Goal: Task Accomplishment & Management: Manage account settings

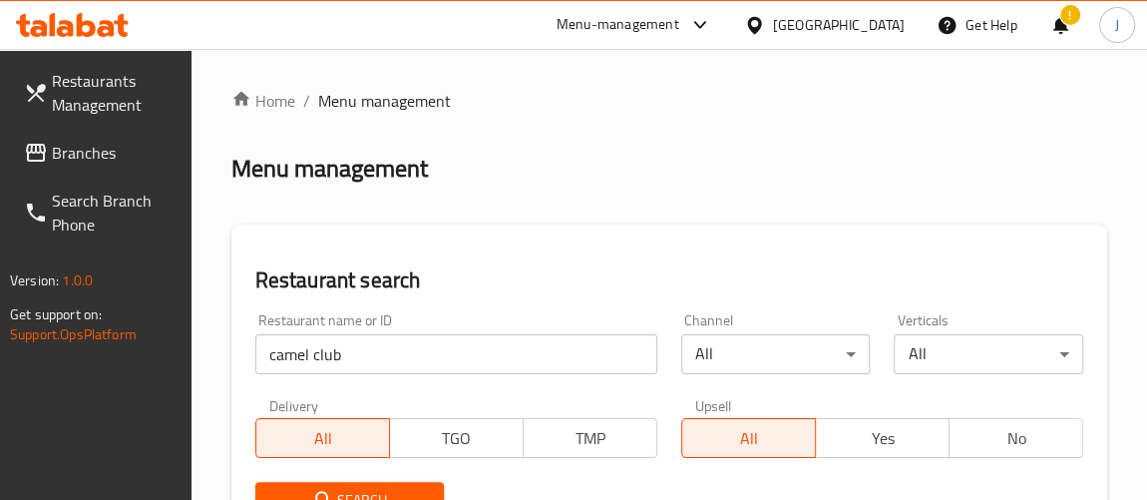
drag, startPoint x: 396, startPoint y: 396, endPoint x: 372, endPoint y: 353, distance: 49.1
click at [392, 390] on div "Delivery All TGO TMP" at bounding box center [456, 428] width 426 height 84
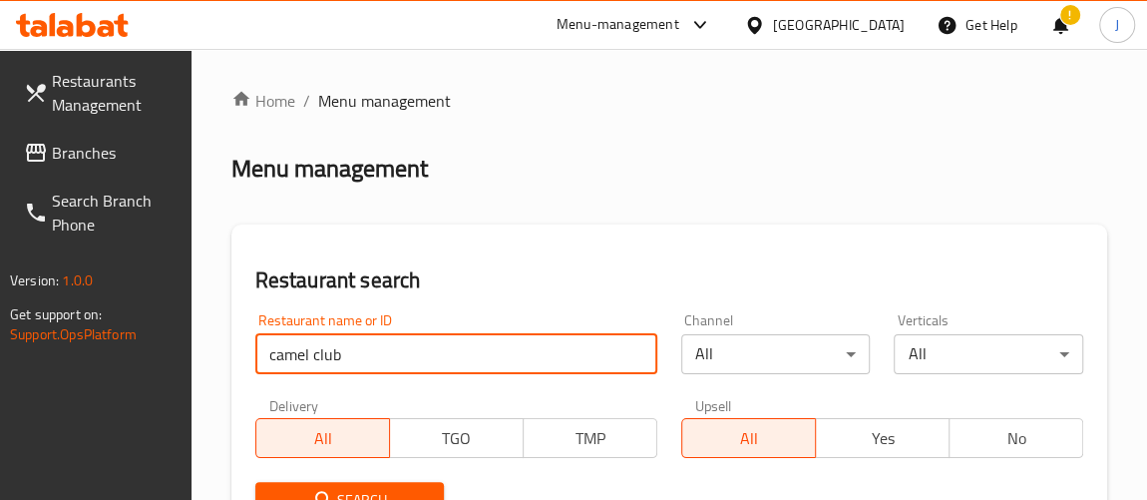
click at [372, 352] on input "camel club" at bounding box center [456, 354] width 402 height 40
type input "\"
type input "hopsco"
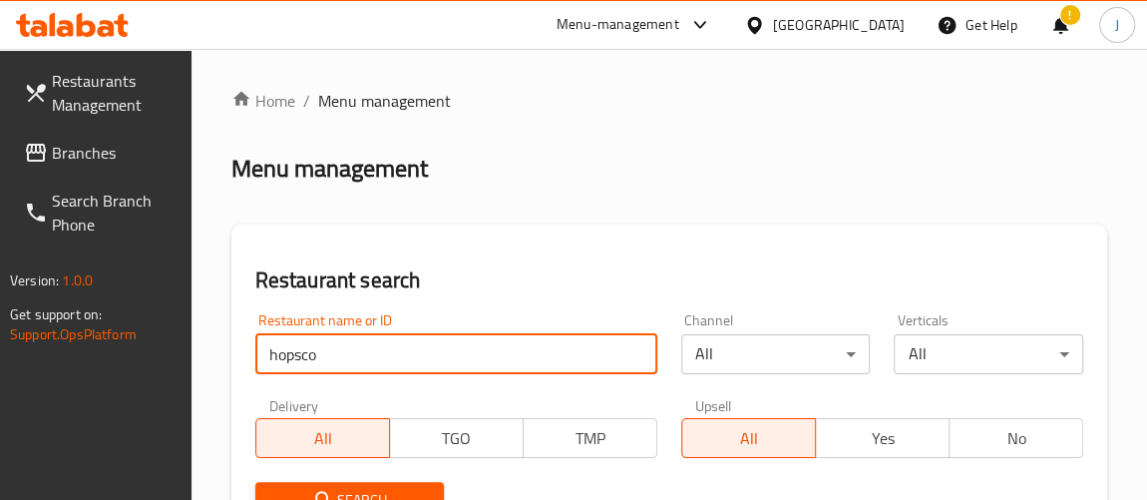
click button "Search" at bounding box center [350, 500] width 190 height 37
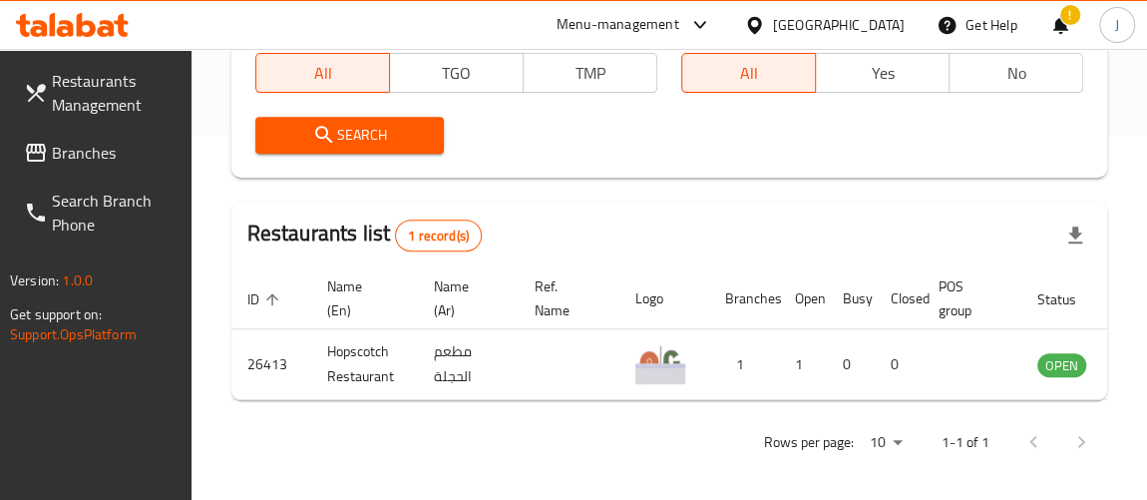
scroll to position [378, 0]
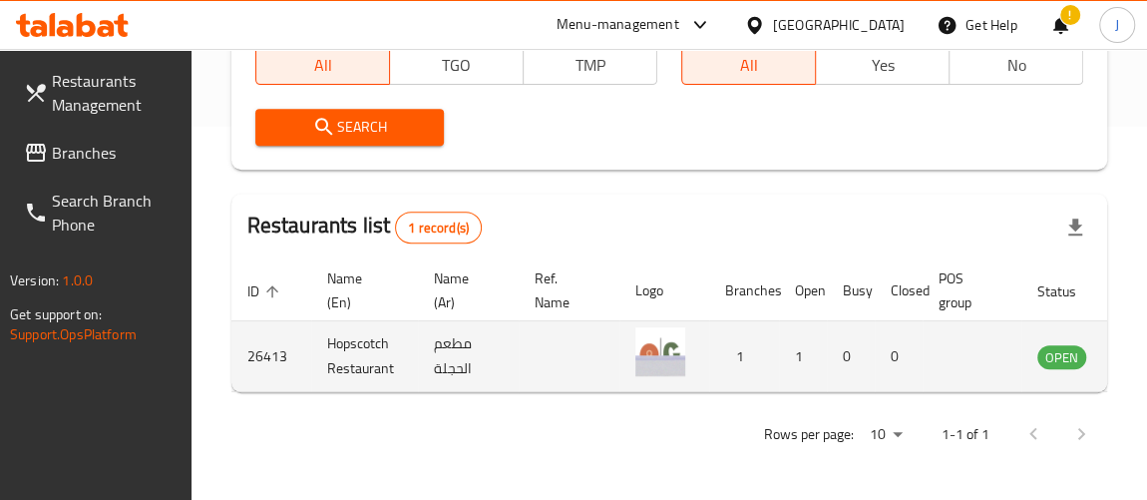
click at [259, 340] on td "26413" at bounding box center [271, 356] width 80 height 71
copy td "26413"
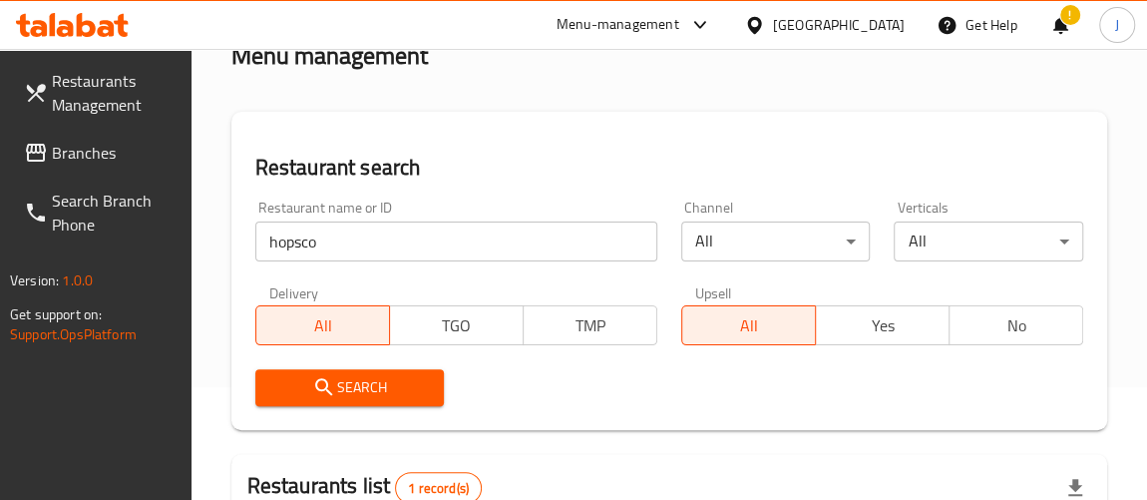
scroll to position [106, 0]
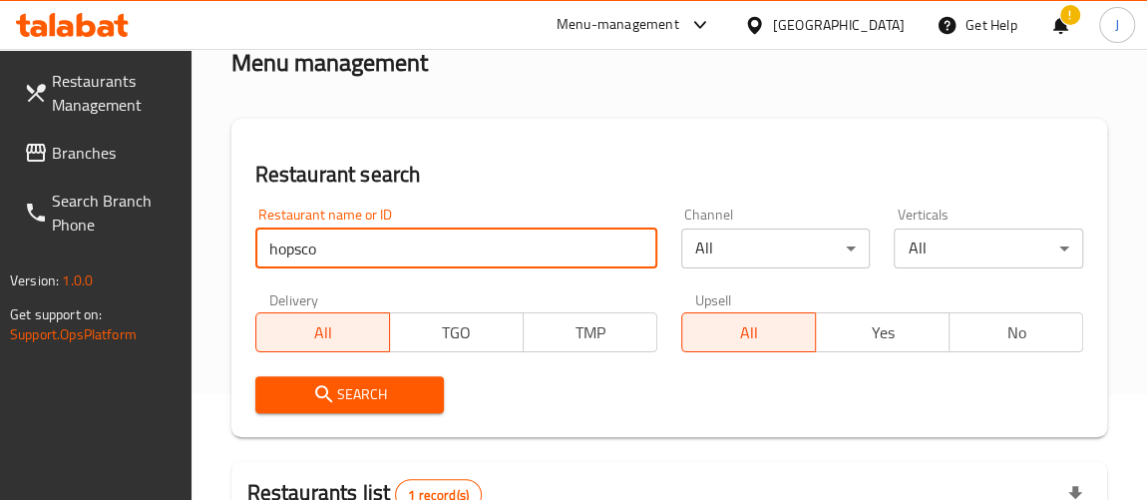
click at [416, 233] on input "hopsco" at bounding box center [456, 248] width 402 height 40
click at [417, 235] on input "hopsco" at bounding box center [456, 248] width 402 height 40
type input "bacon"
click button "Search" at bounding box center [350, 394] width 190 height 37
click at [372, 390] on span "Search" at bounding box center [350, 394] width 158 height 25
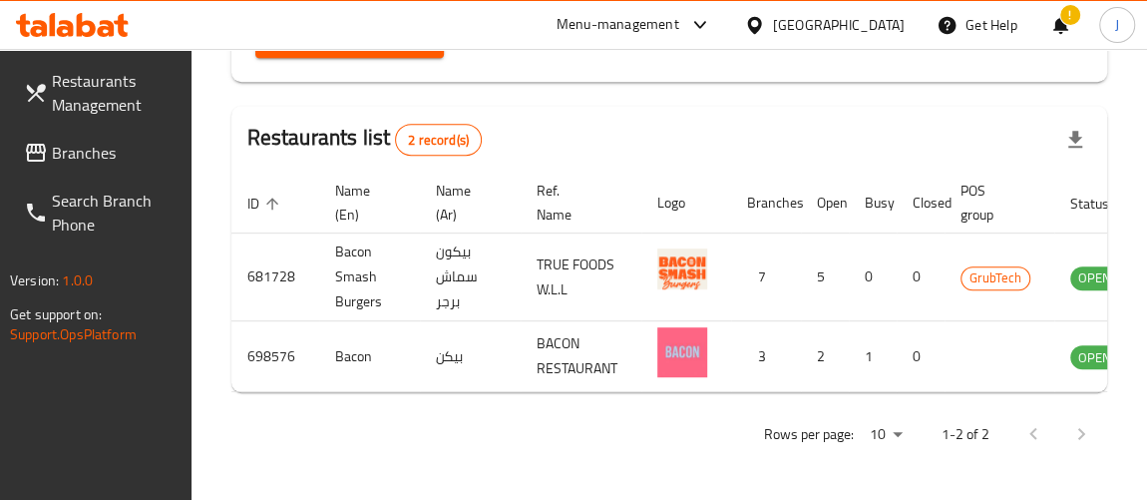
scroll to position [0, 116]
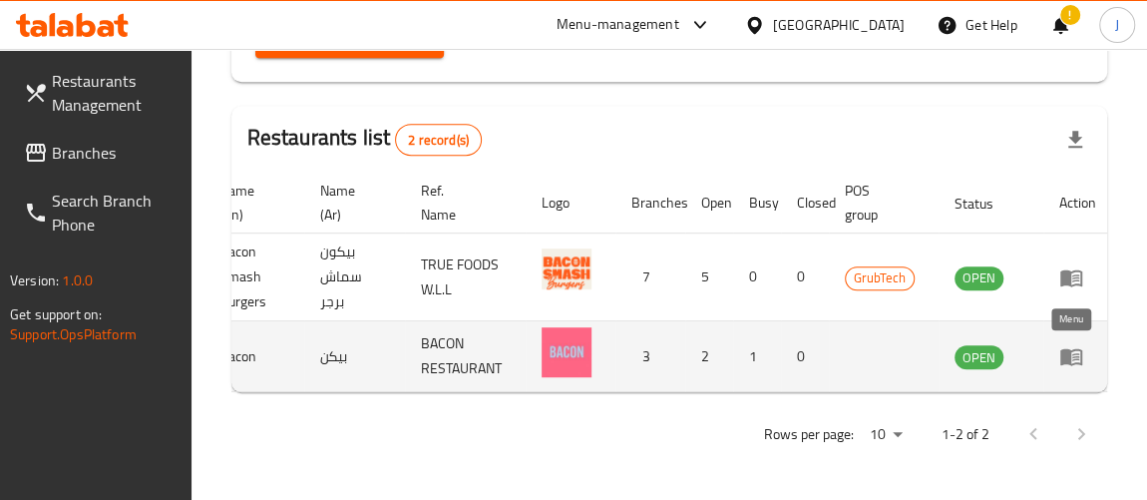
click at [1060, 349] on icon "enhanced table" at bounding box center [1071, 357] width 22 height 17
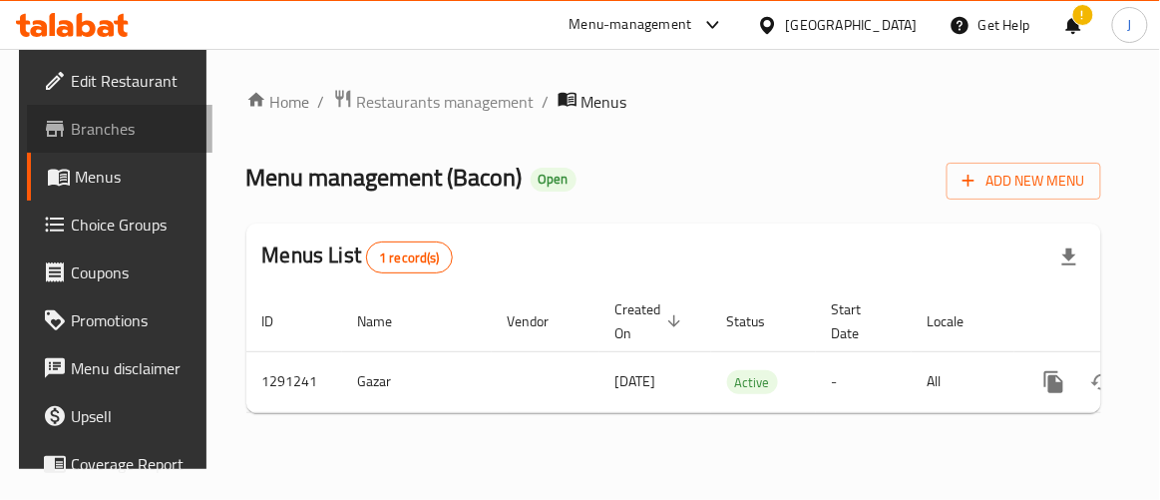
click at [104, 128] on span "Branches" at bounding box center [134, 129] width 126 height 24
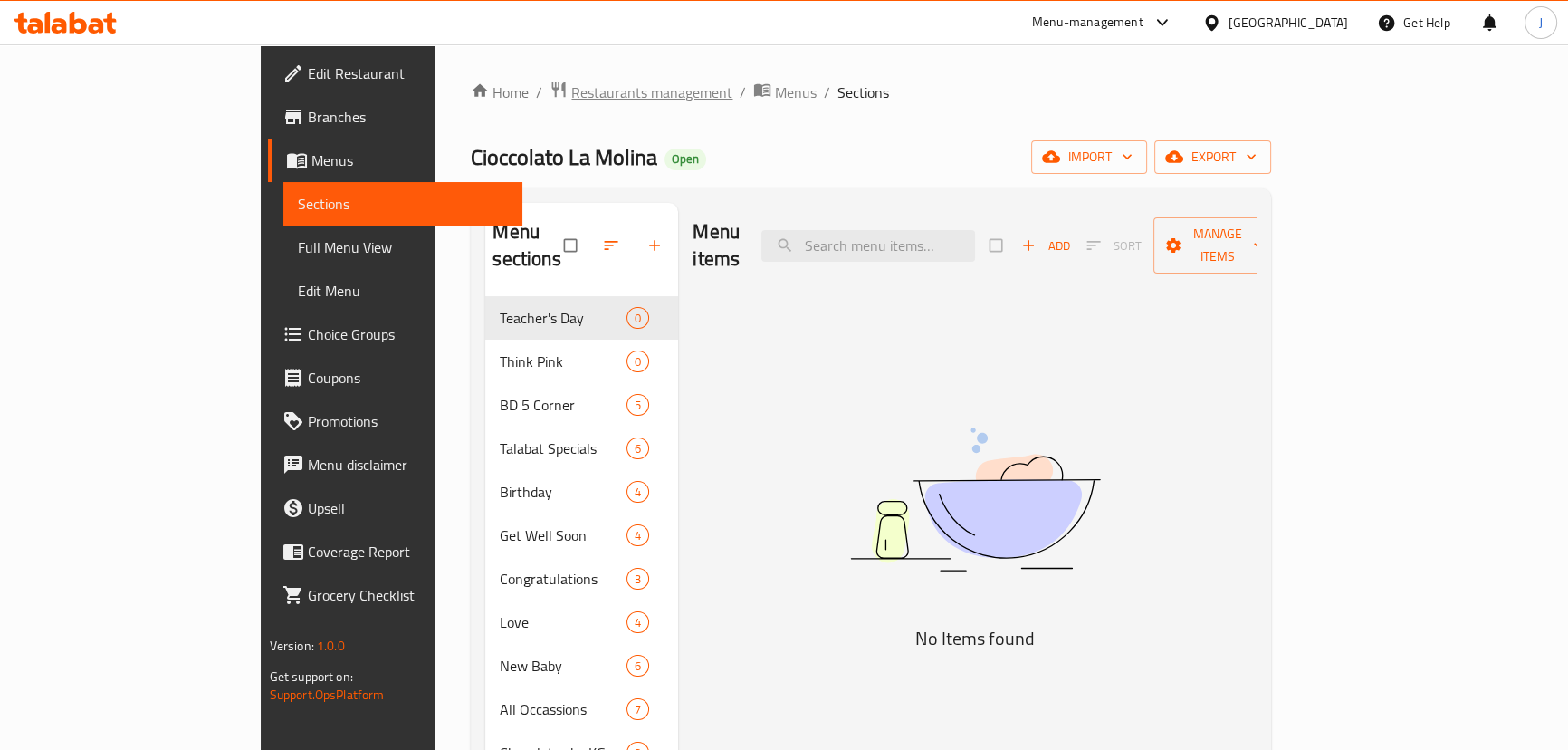
click at [572, 99] on span "Restaurants management" at bounding box center [652, 93] width 162 height 22
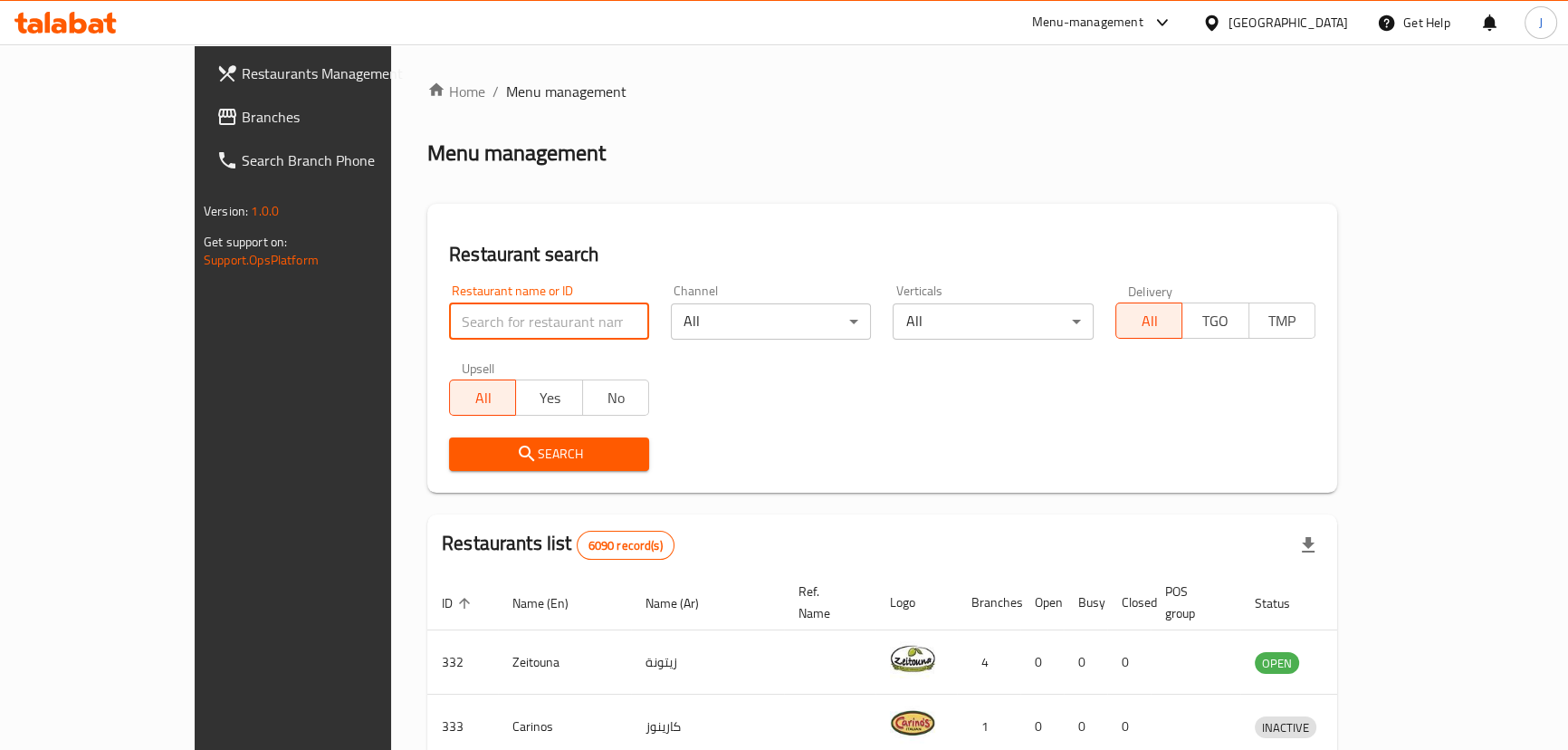
click at [492, 312] on input "search" at bounding box center [549, 321] width 200 height 36
type input "viola"
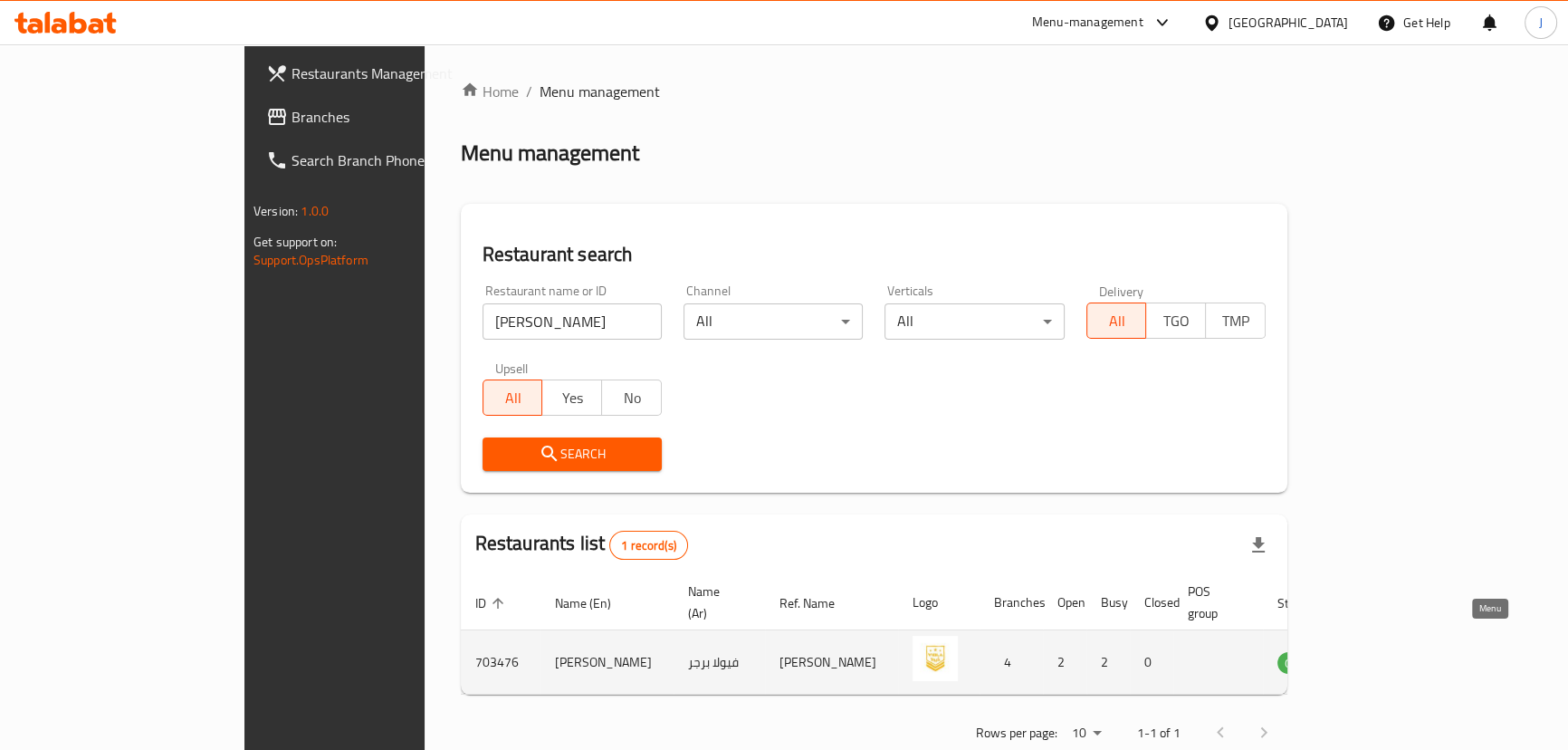
click at [1394, 651] on icon "enhanced table" at bounding box center [1383, 662] width 22 height 22
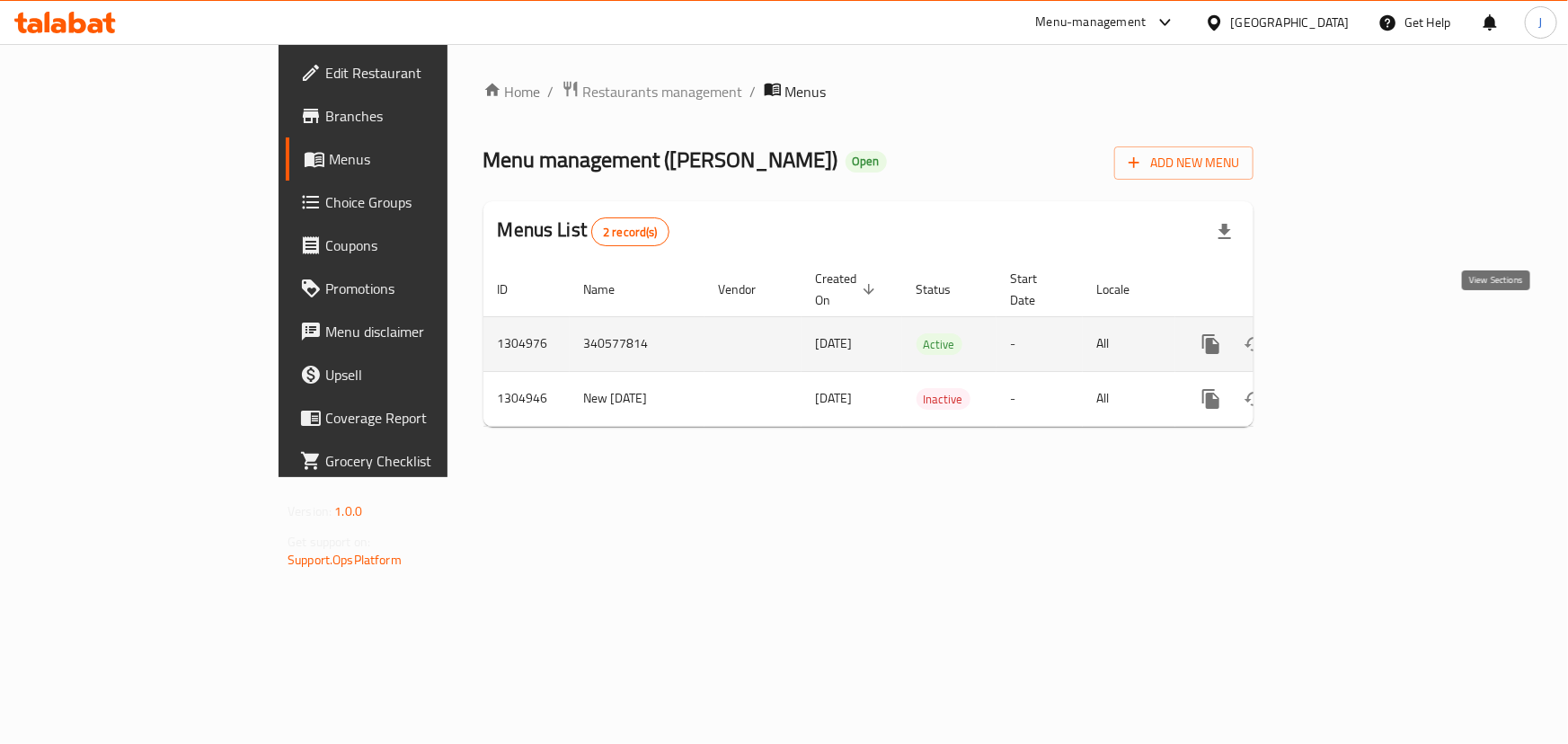
click at [1351, 333] on icon "enhanced table" at bounding box center [1341, 344] width 22 height 22
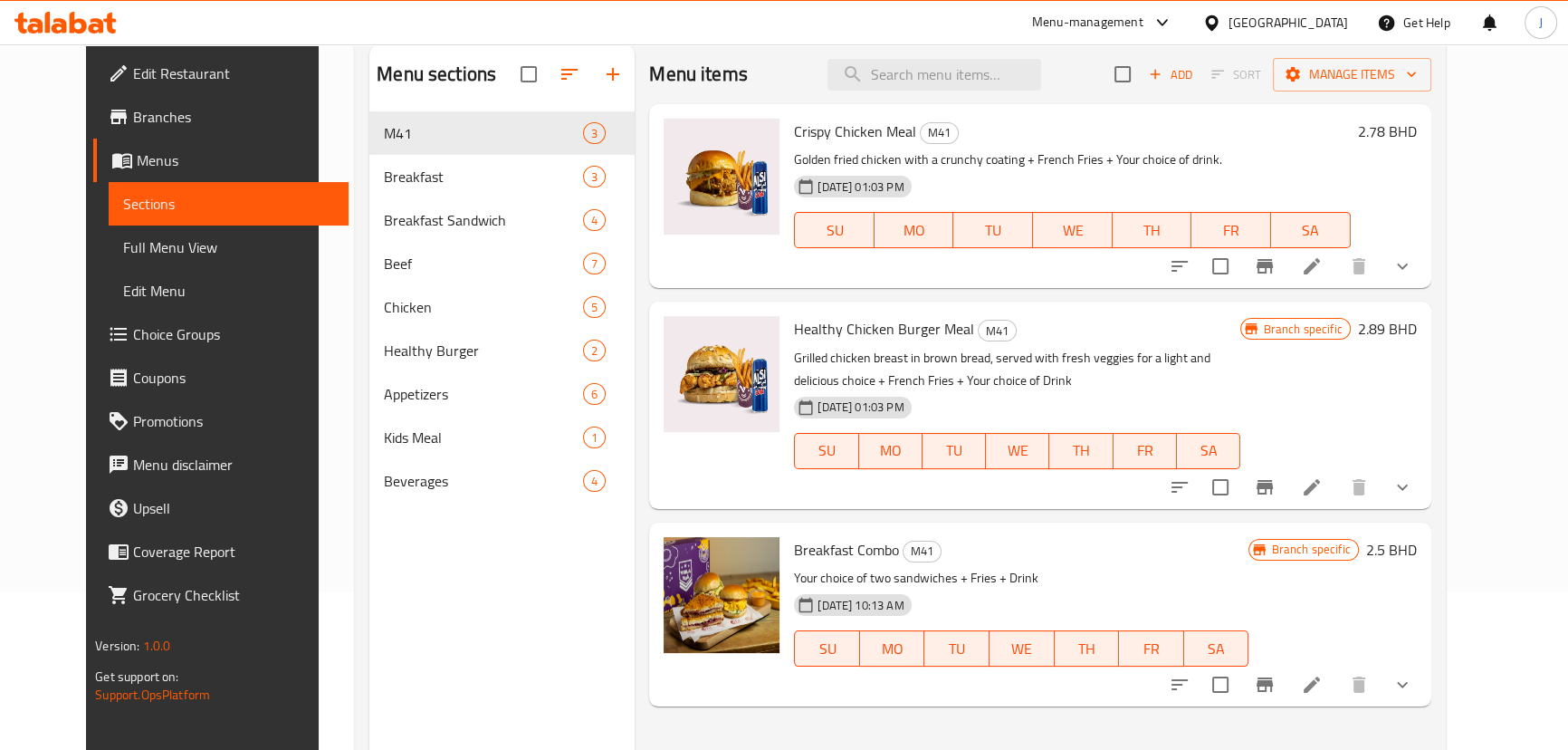
scroll to position [164, 0]
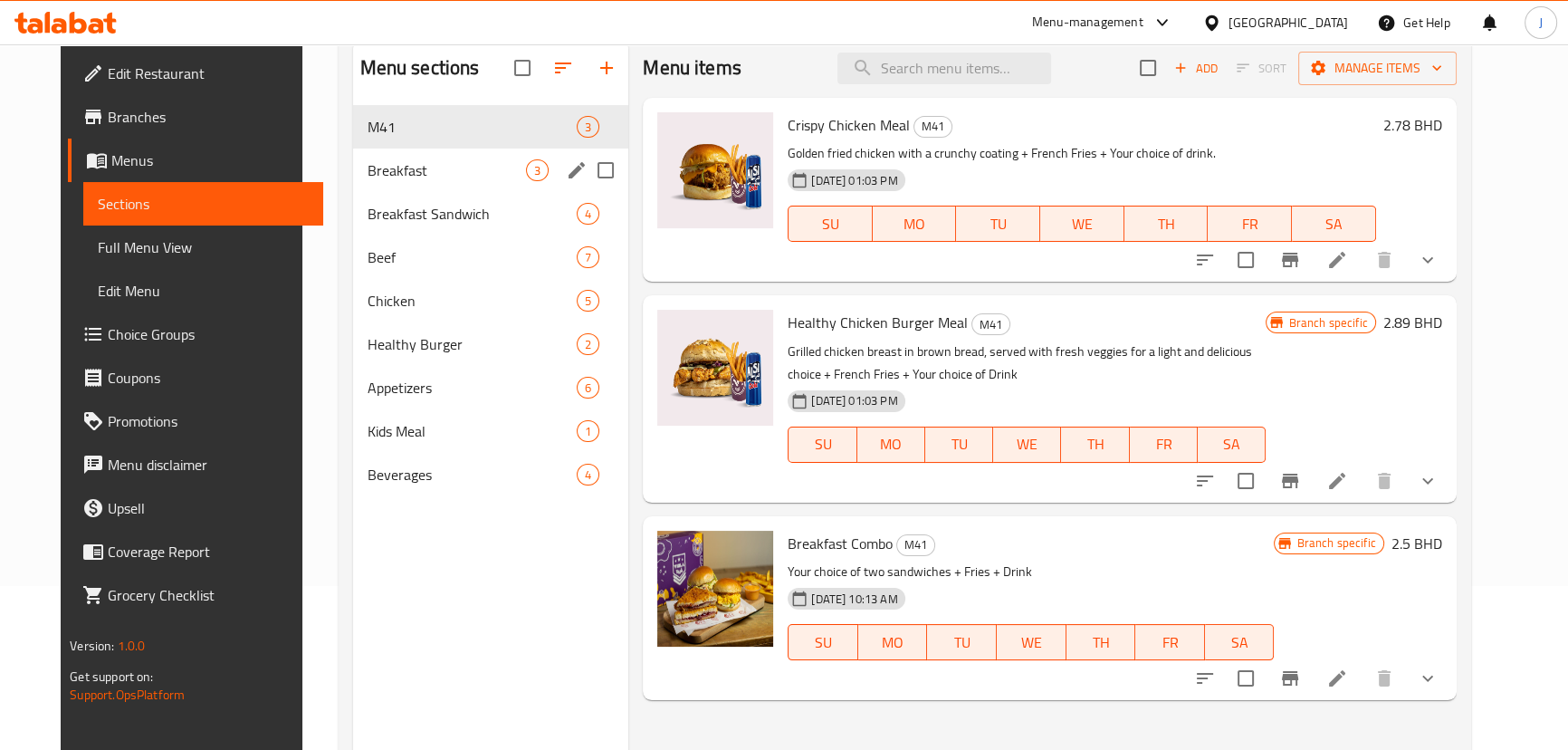
click at [411, 188] on div "Breakfast 3" at bounding box center [491, 171] width 276 height 44
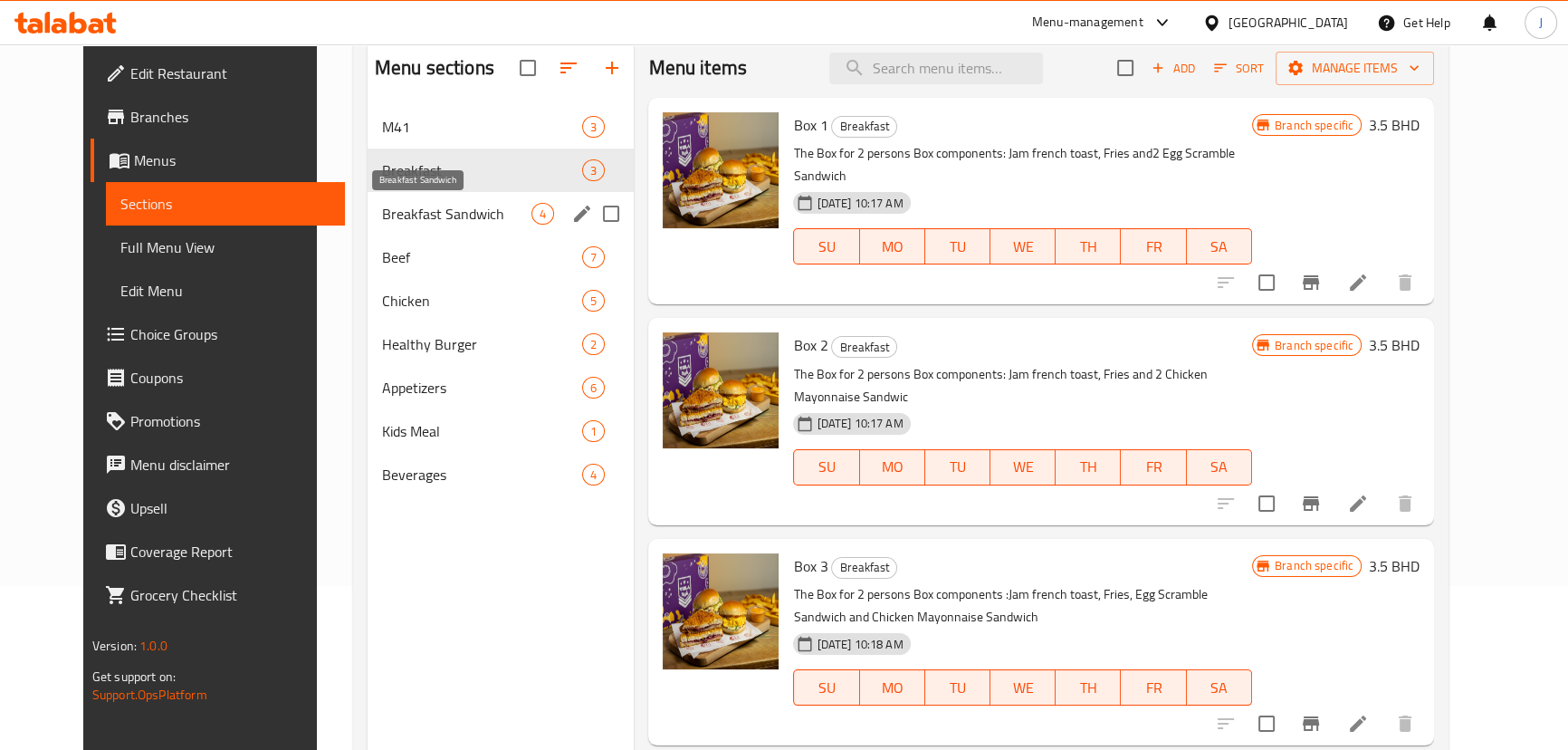
click at [435, 212] on span "Breakfast Sandwich" at bounding box center [456, 213] width 150 height 22
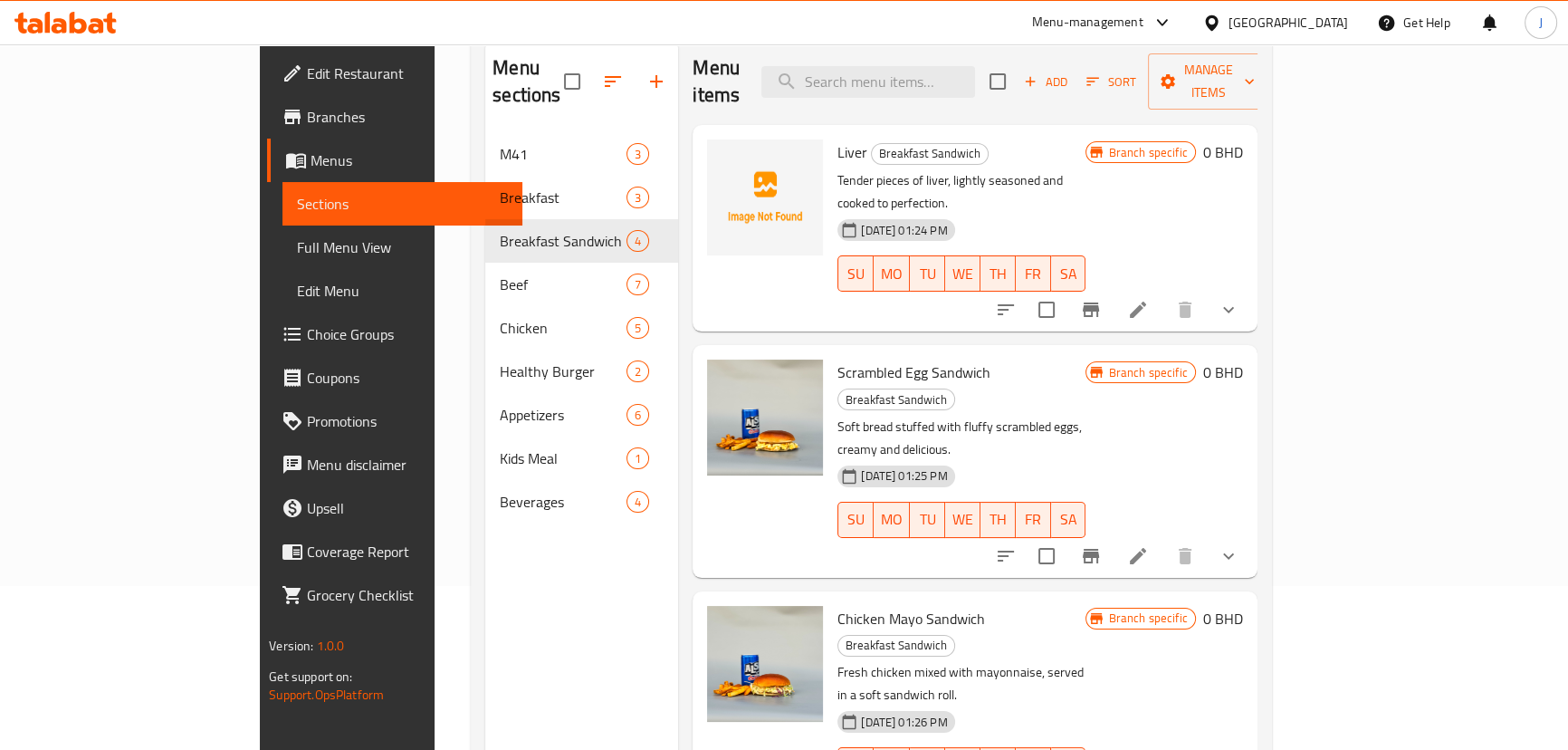
click at [1194, 144] on span "Branch specific" at bounding box center [1147, 153] width 93 height 17
click at [1102, 299] on icon "Branch-specific-item" at bounding box center [1091, 310] width 22 height 22
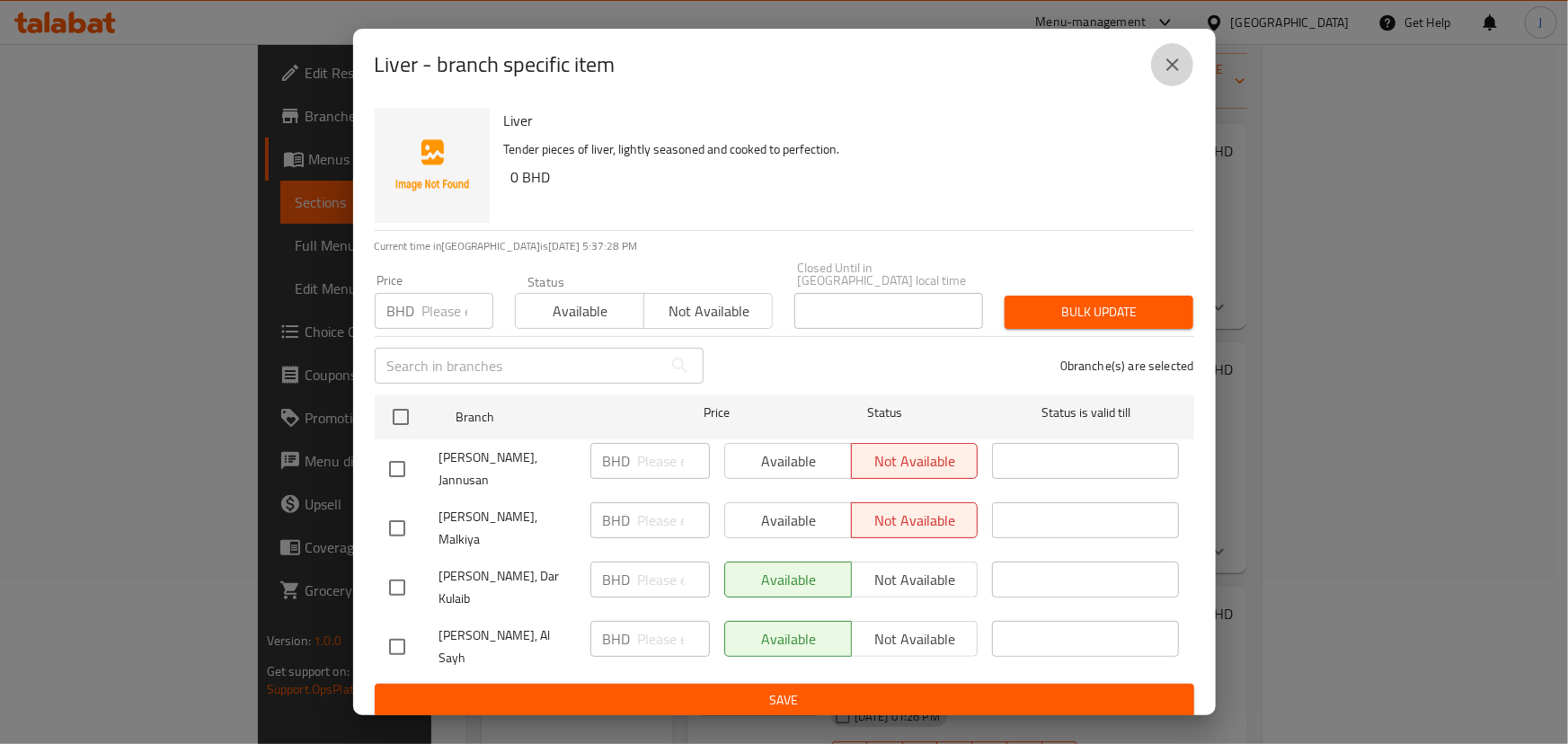
click at [1171, 76] on icon "close" at bounding box center [1173, 65] width 22 height 22
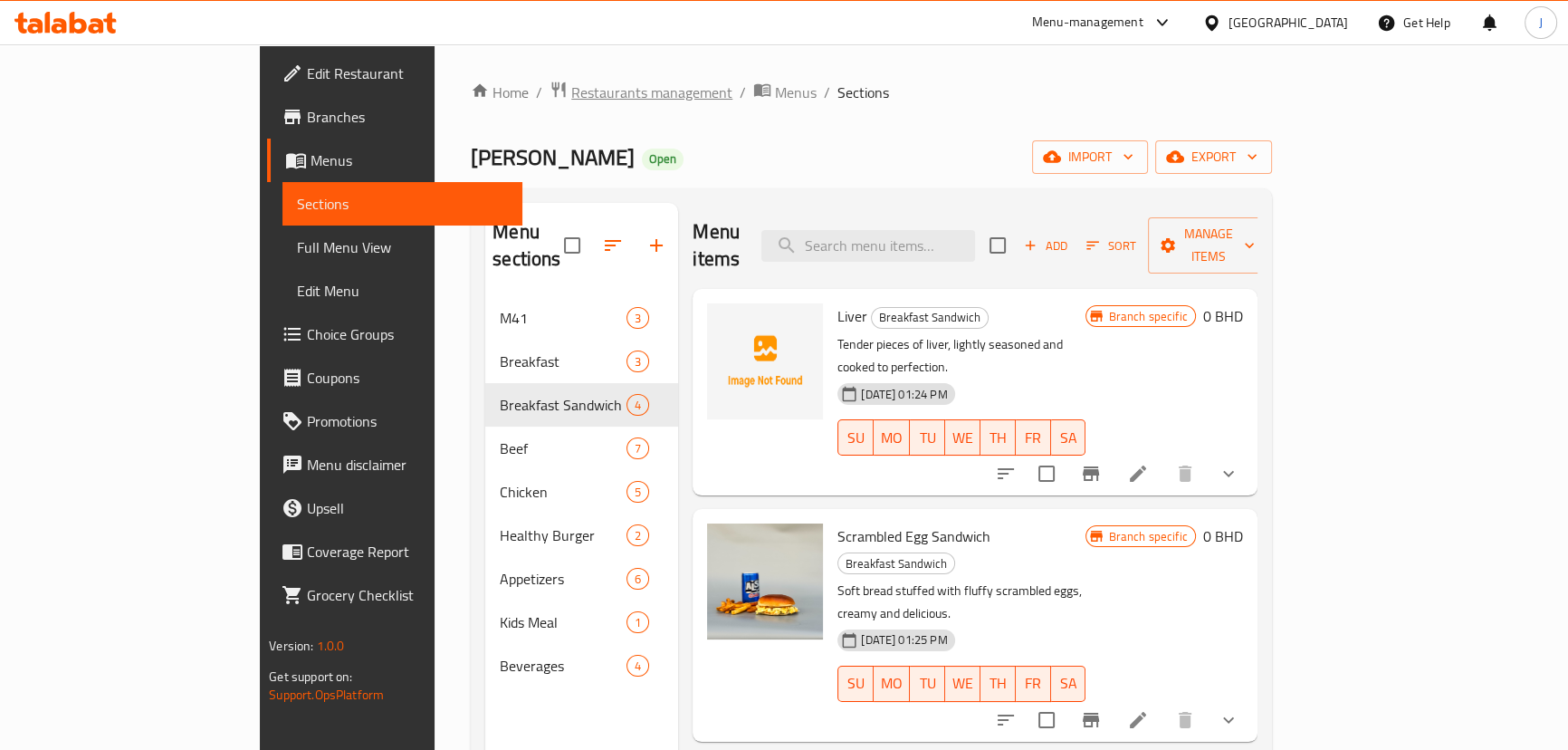
click at [572, 88] on span "Restaurants management" at bounding box center [652, 93] width 162 height 22
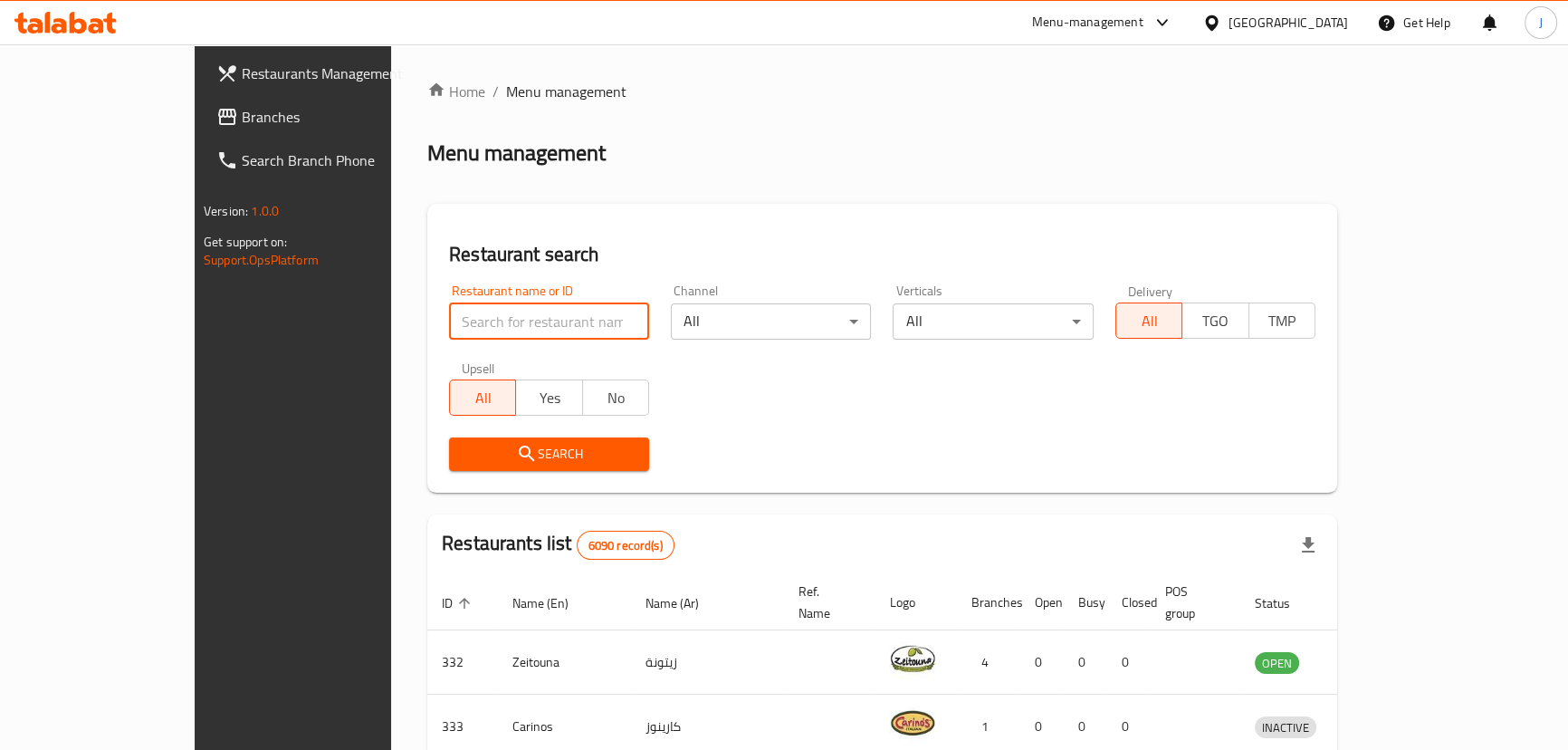
click at [521, 325] on input "search" at bounding box center [549, 321] width 200 height 36
type input "camel club"
click button "Search" at bounding box center [549, 454] width 200 height 34
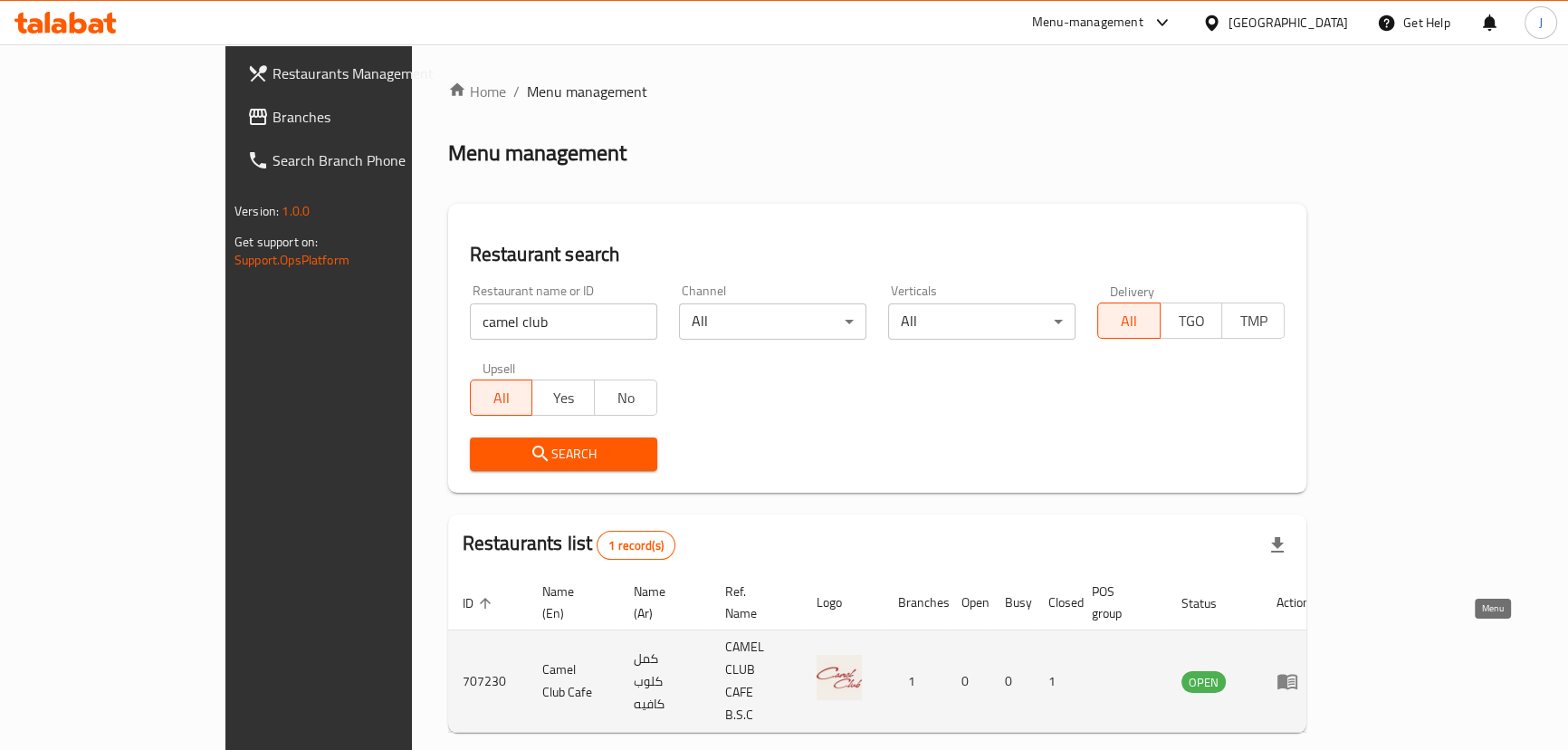
click at [1298, 670] on icon "enhanced table" at bounding box center [1288, 681] width 22 height 22
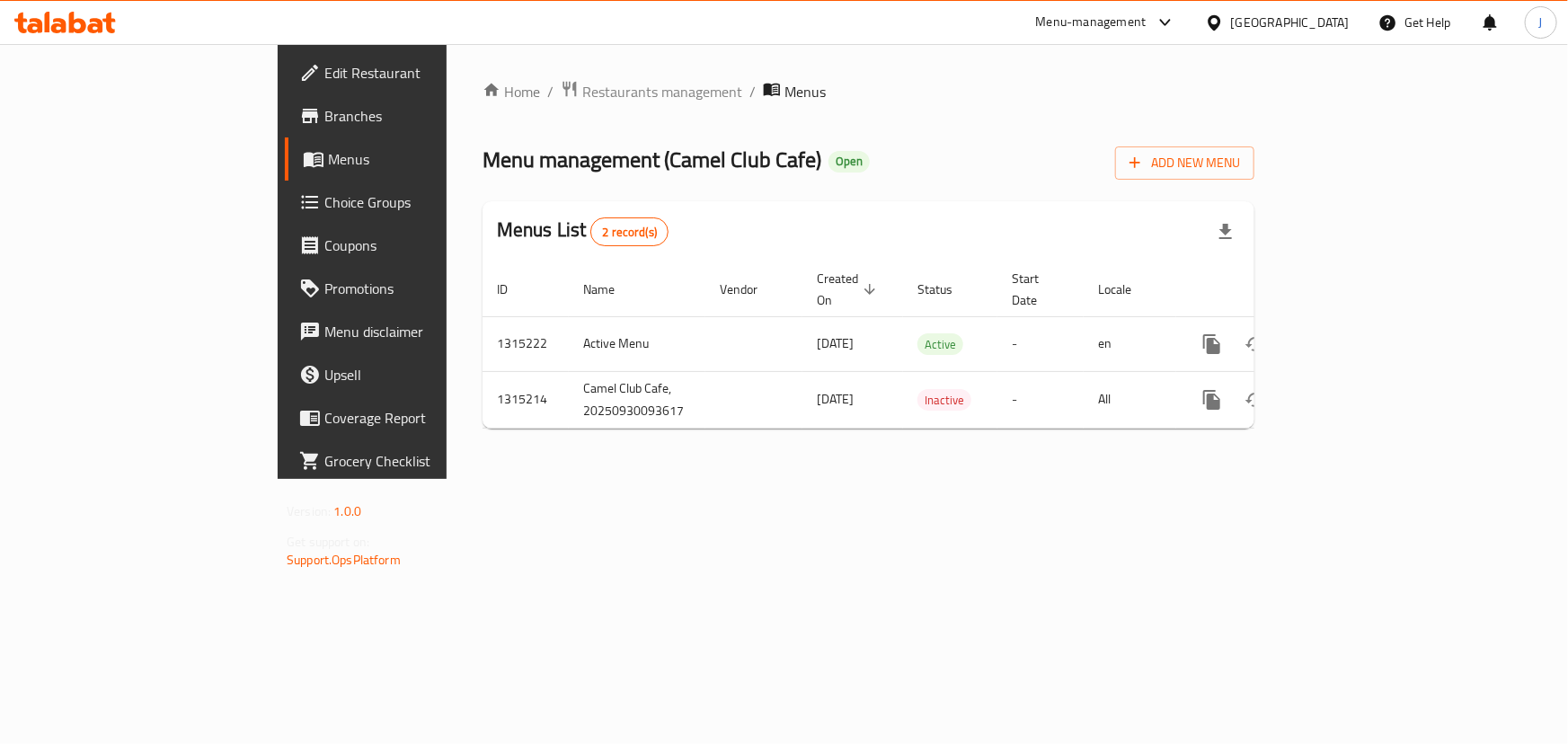
click at [324, 114] on span "Branches" at bounding box center [424, 116] width 200 height 22
